Goal: Information Seeking & Learning: Find specific fact

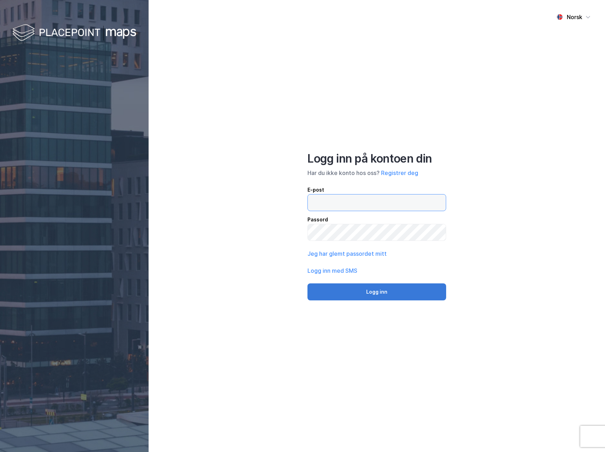
type input "[EMAIL_ADDRESS][DOMAIN_NAME]"
click at [370, 288] on button "Logg inn" at bounding box center [377, 291] width 139 height 17
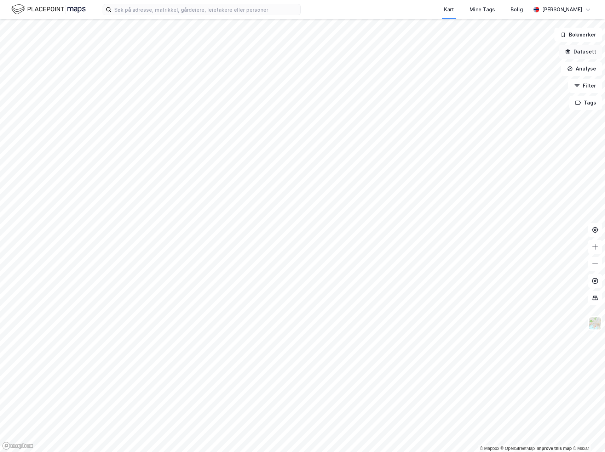
click at [583, 49] on button "Datasett" at bounding box center [580, 52] width 43 height 14
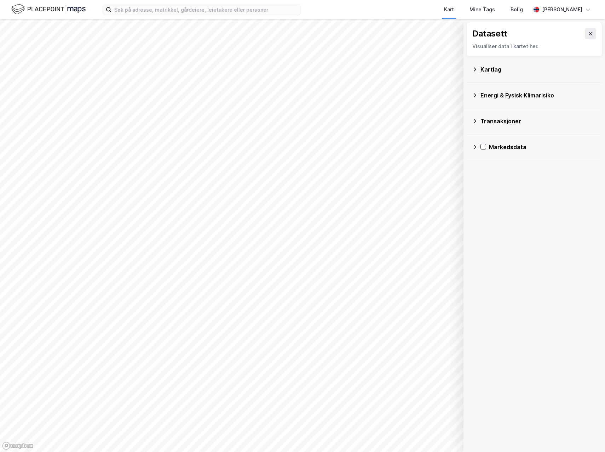
click at [482, 72] on div "Kartlag" at bounding box center [539, 69] width 116 height 8
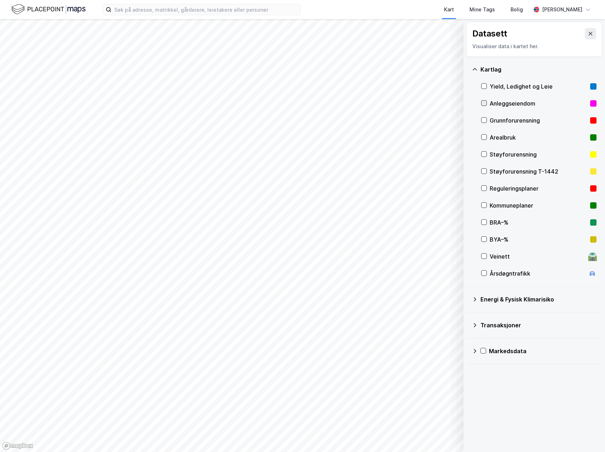
click at [483, 104] on icon at bounding box center [484, 103] width 4 height 2
click at [588, 35] on icon at bounding box center [591, 34] width 6 height 6
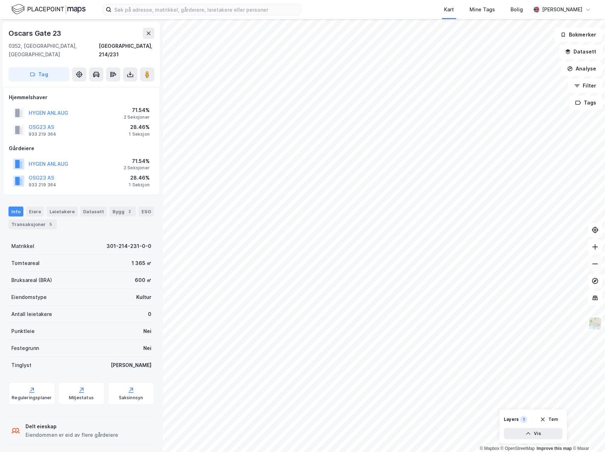
click at [594, 267] on icon at bounding box center [595, 263] width 7 height 7
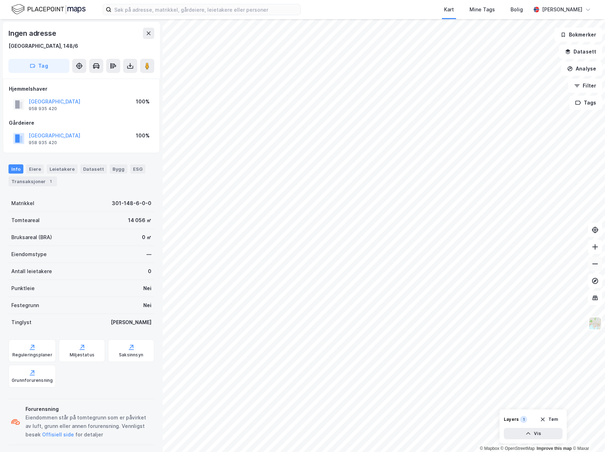
click at [597, 267] on icon at bounding box center [595, 263] width 7 height 7
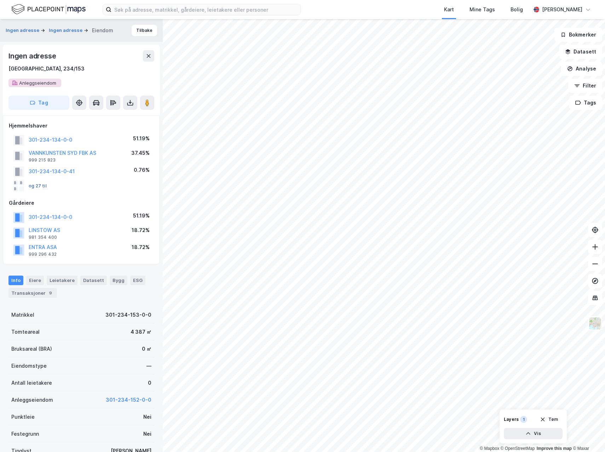
click at [0, 0] on button "og 27 til" at bounding box center [0, 0] width 0 height 0
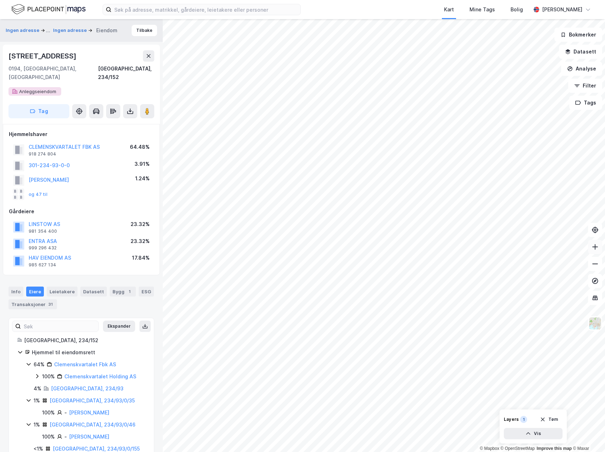
click at [592, 246] on icon at bounding box center [595, 246] width 7 height 7
click at [95, 361] on link "Clemenskvartalet Fbk AS" at bounding box center [85, 364] width 62 height 6
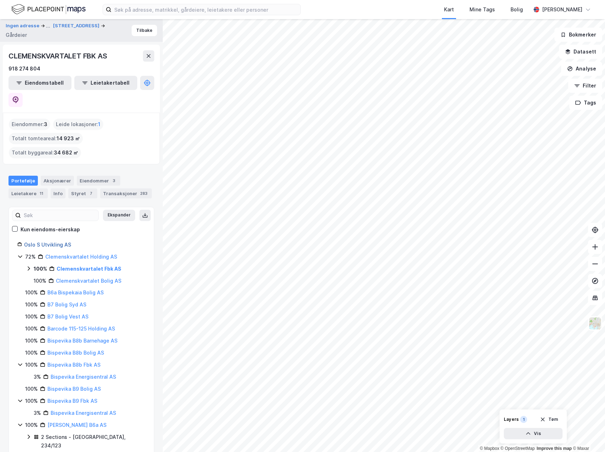
click at [43, 241] on link "Oslo S Utvikling AS" at bounding box center [47, 244] width 47 height 6
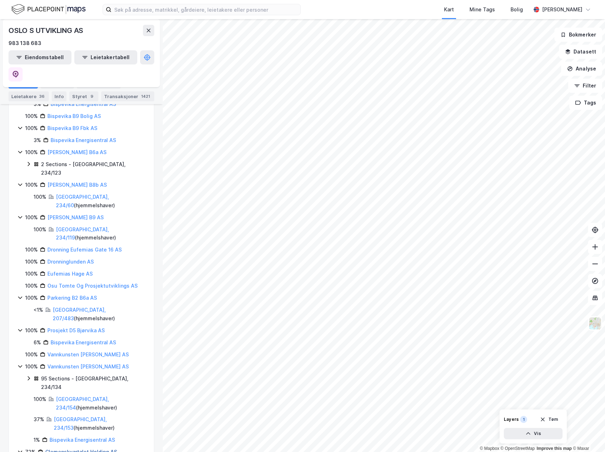
scroll to position [243, 0]
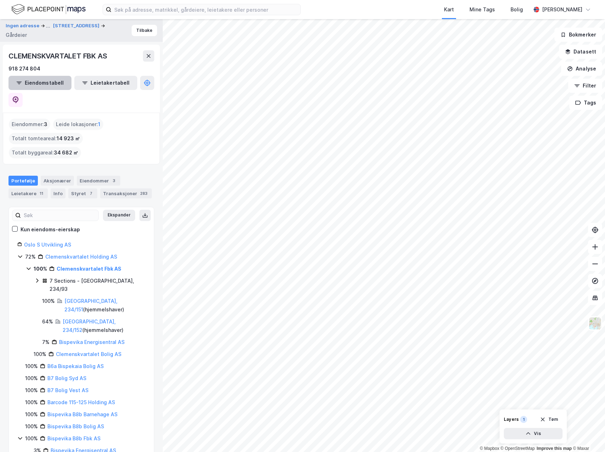
click at [45, 79] on button "Eiendomstabell" at bounding box center [39, 83] width 63 height 14
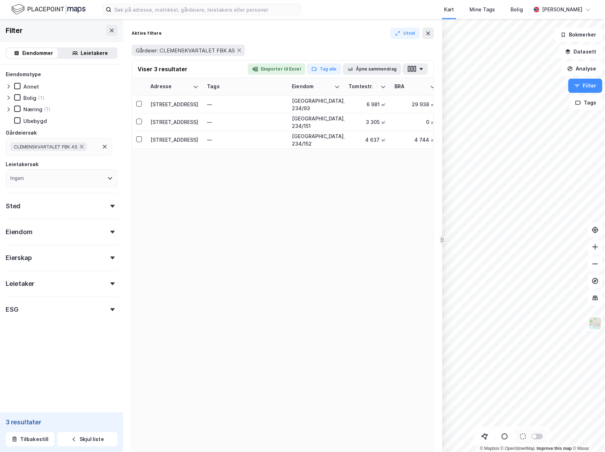
click at [10, 97] on icon at bounding box center [9, 98] width 6 height 6
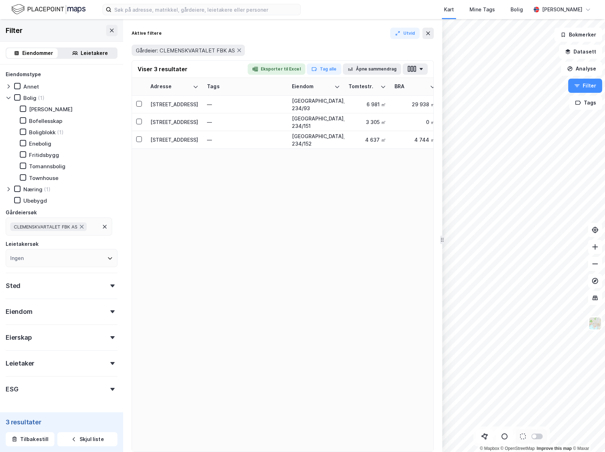
click at [102, 228] on icon at bounding box center [105, 227] width 6 height 6
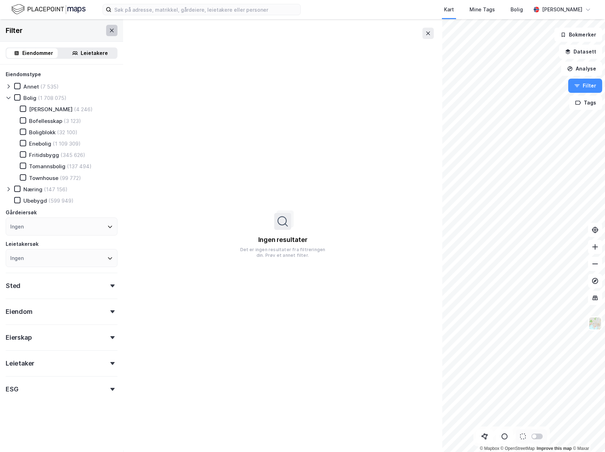
click at [109, 30] on icon at bounding box center [112, 31] width 6 height 6
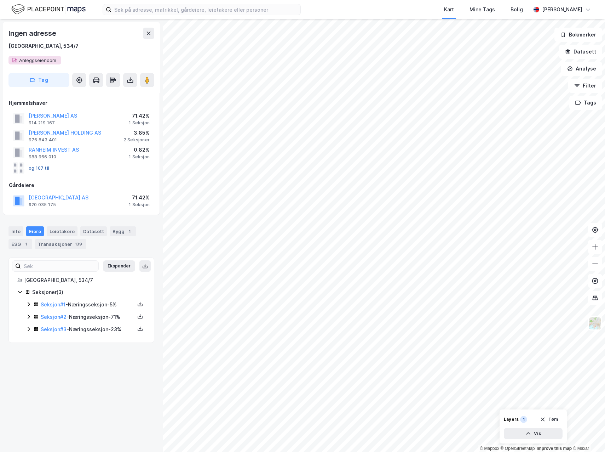
click at [0, 0] on button "og 107 til" at bounding box center [0, 0] width 0 height 0
click at [0, 0] on button "[PERSON_NAME] AS" at bounding box center [0, 0] width 0 height 0
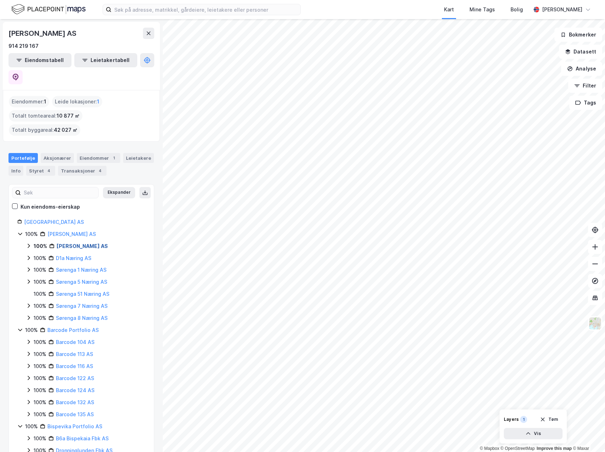
click at [69, 243] on link "[PERSON_NAME] AS" at bounding box center [82, 246] width 51 height 6
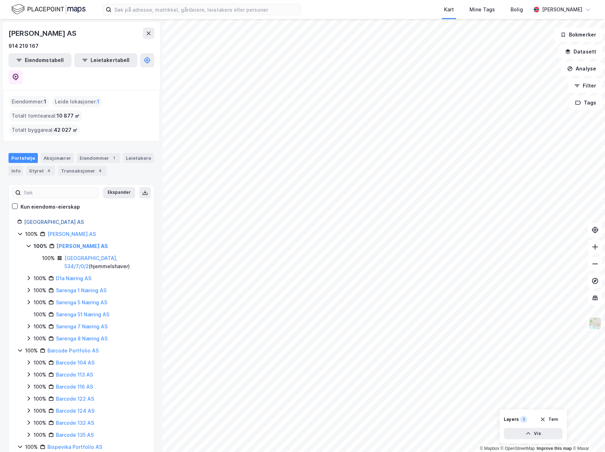
click at [33, 219] on link "[GEOGRAPHIC_DATA] AS" at bounding box center [54, 222] width 60 height 6
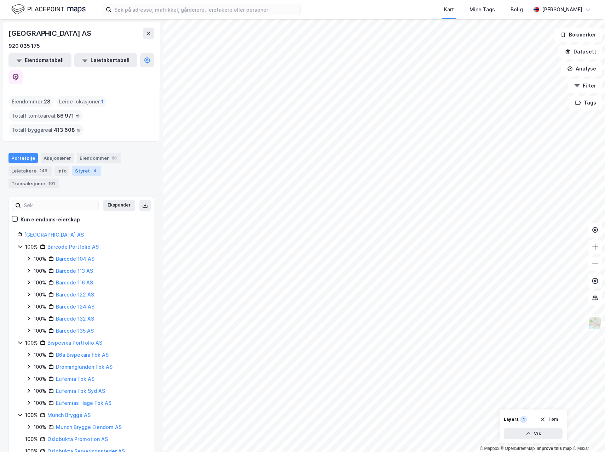
click at [81, 166] on div "Styret 4" at bounding box center [86, 171] width 29 height 10
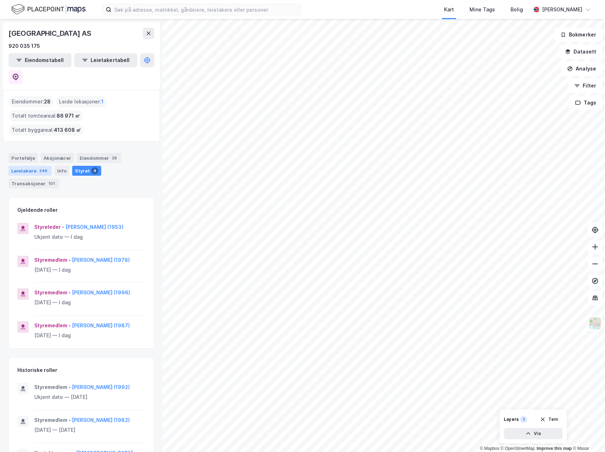
click at [24, 166] on div "Leietakere 246" at bounding box center [29, 171] width 43 height 10
